Goal: Find specific page/section: Find specific page/section

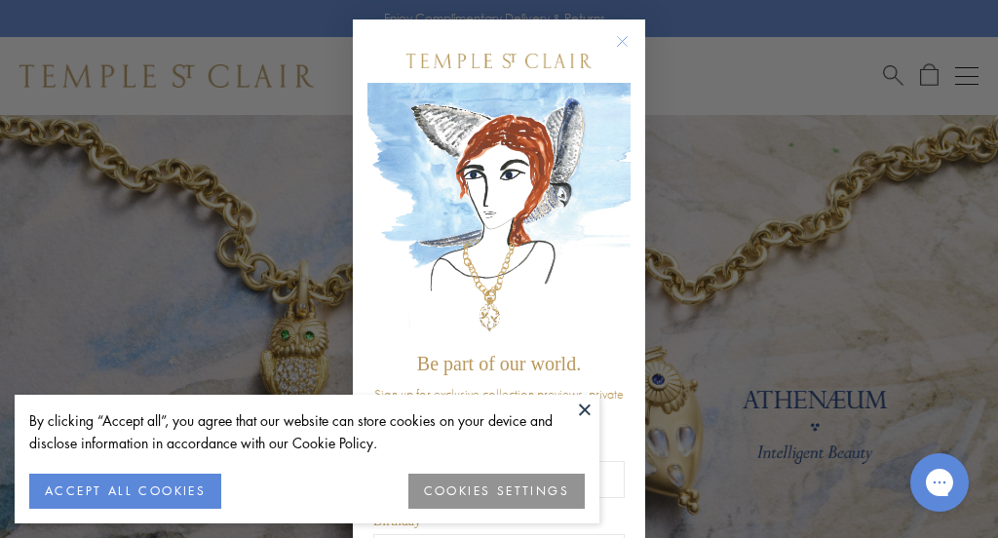
click at [585, 407] on button at bounding box center [584, 409] width 29 height 29
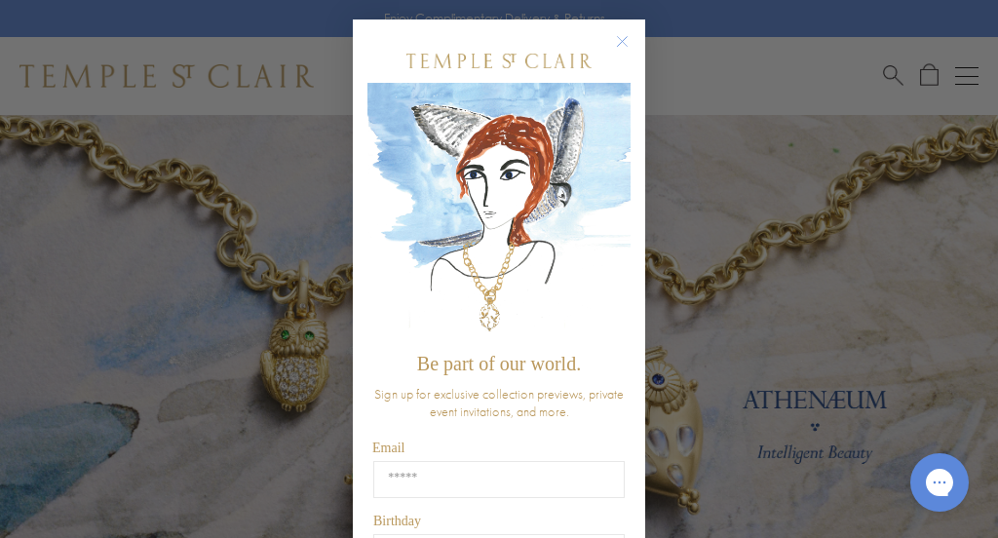
click at [621, 38] on circle "Close dialog" at bounding box center [622, 41] width 23 height 23
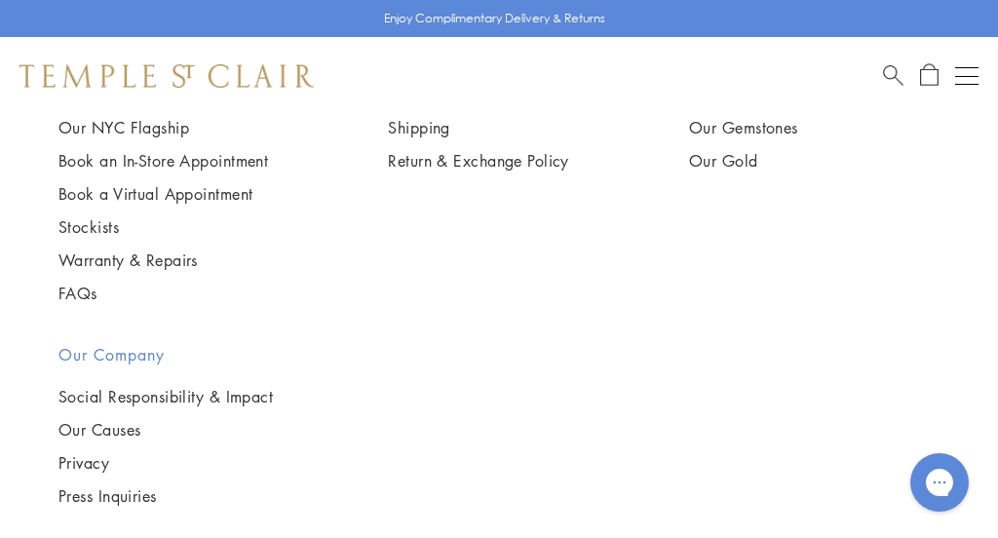
scroll to position [4832, 0]
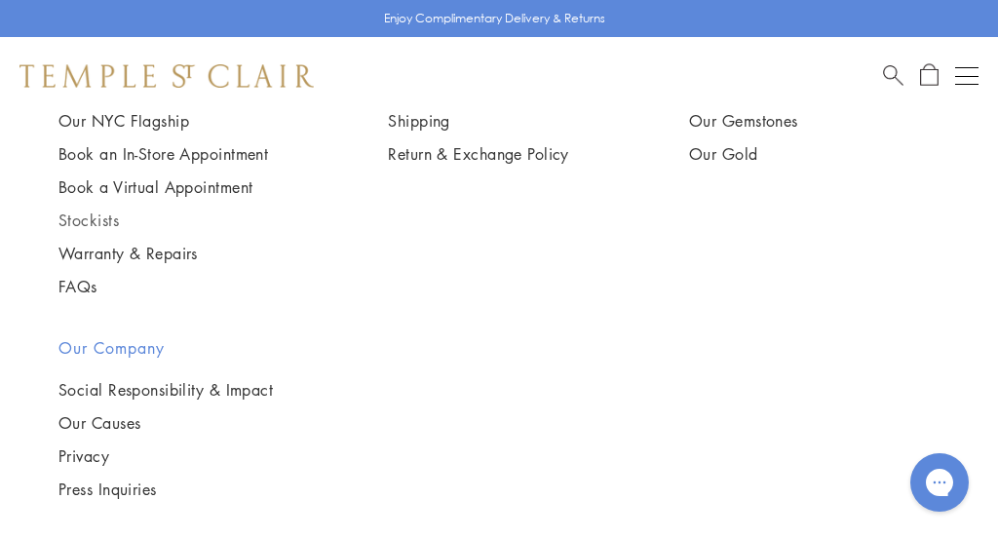
click at [116, 209] on link "Stockists" at bounding box center [162, 219] width 209 height 21
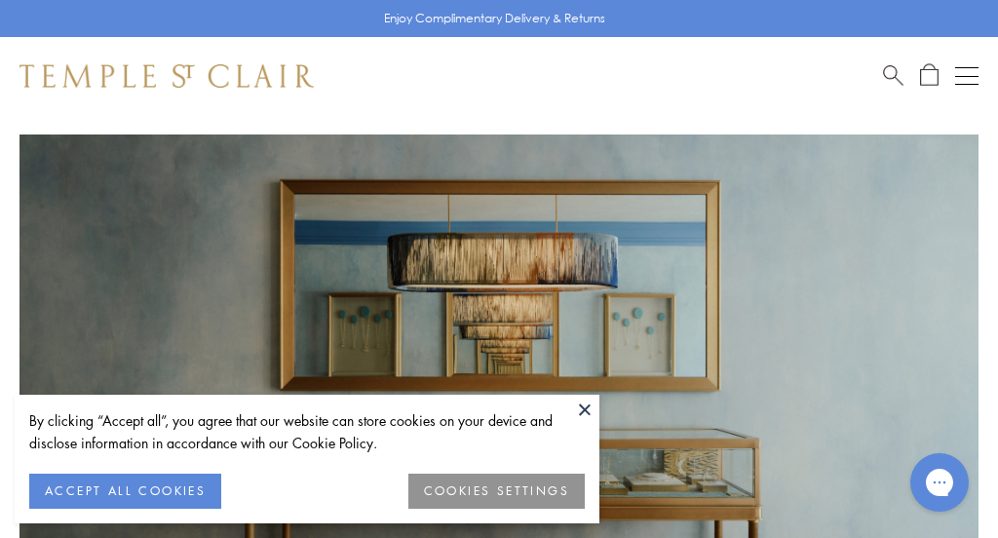
click at [583, 412] on button at bounding box center [584, 409] width 29 height 29
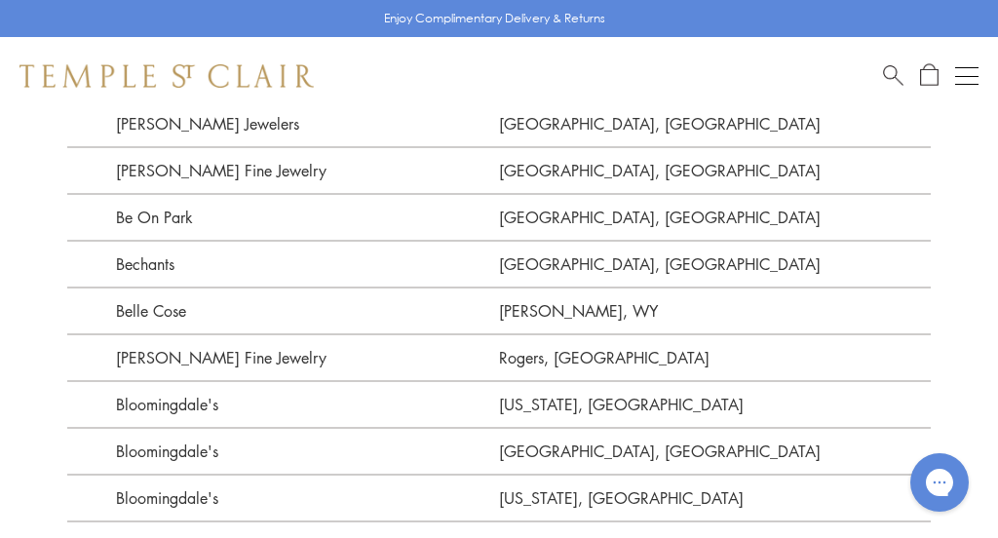
scroll to position [1208, 0]
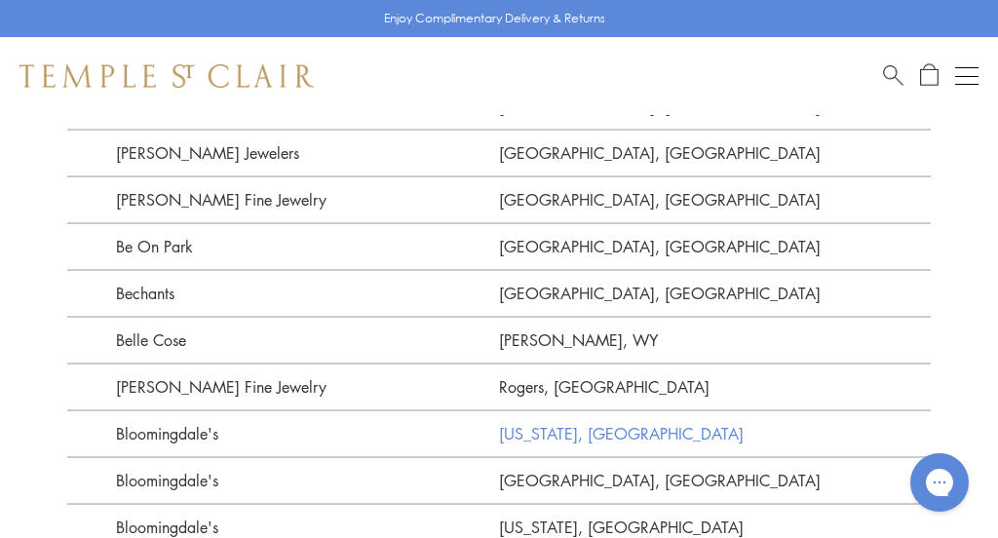
click at [579, 435] on link "[US_STATE], [GEOGRAPHIC_DATA]" at bounding box center [715, 432] width 432 height 47
